Goal: Transaction & Acquisition: Obtain resource

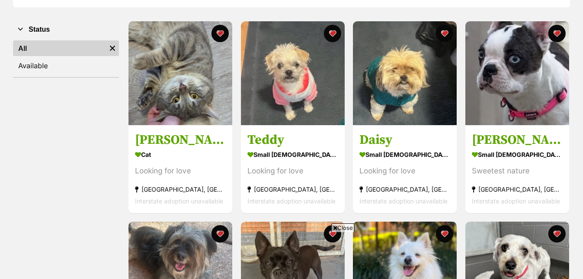
scroll to position [130, 0]
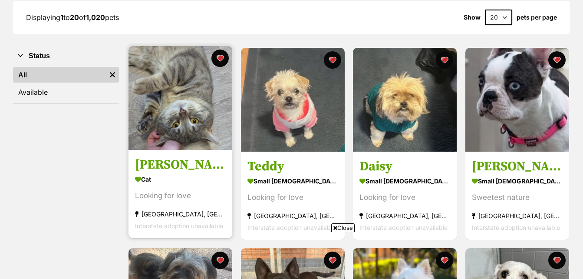
click at [178, 112] on img at bounding box center [181, 98] width 104 height 104
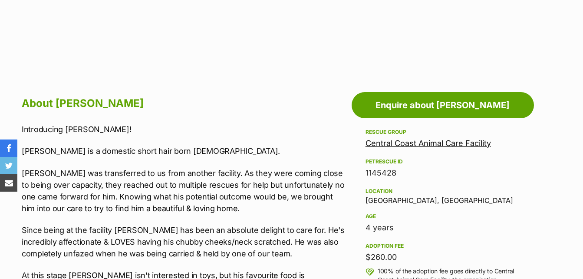
scroll to position [683, 0]
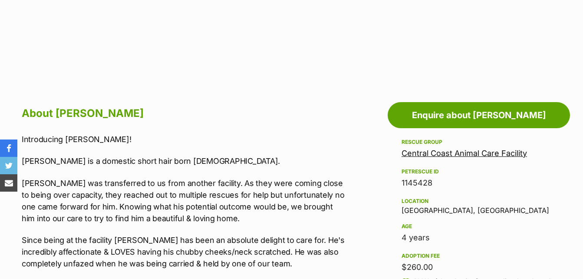
scroll to position [0, 0]
click at [445, 156] on link "Central Coast Animal Care Facility" at bounding box center [465, 153] width 126 height 9
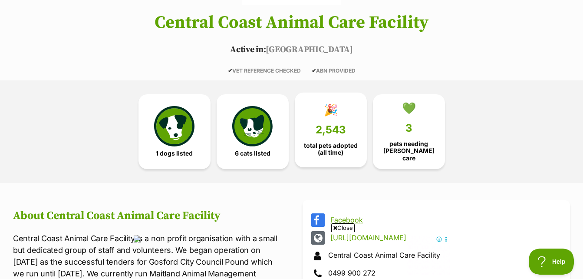
click at [321, 119] on link "🎉 2,543 total pets adopted (all time)" at bounding box center [331, 130] width 72 height 75
